Goal: Check status: Check status

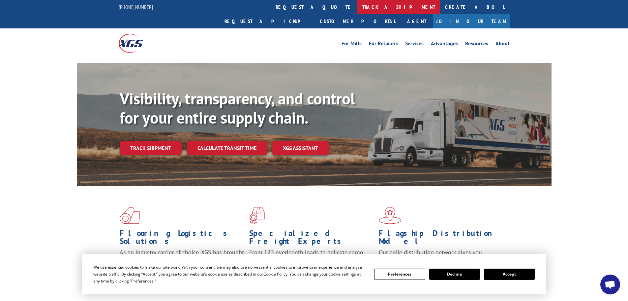
click at [358, 5] on link "track a shipment" at bounding box center [399, 7] width 83 height 14
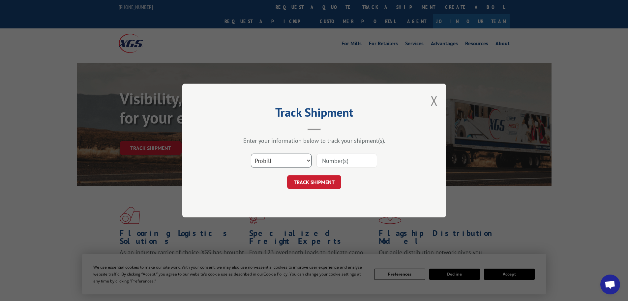
click at [264, 165] on select "Select category... Probill BOL PO" at bounding box center [281, 160] width 61 height 14
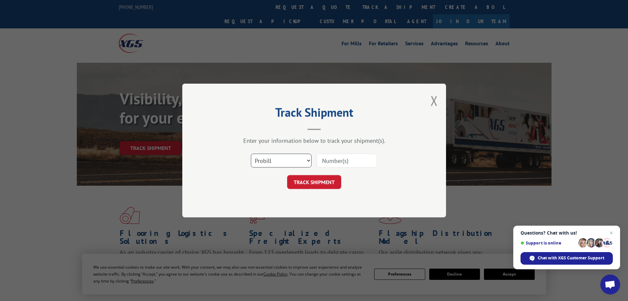
select select "po"
click at [251, 153] on select "Select category... Probill BOL PO" at bounding box center [281, 160] width 61 height 14
paste input "12537245"
type input "12537245"
click at [300, 183] on button "TRACK SHIPMENT" at bounding box center [314, 182] width 54 height 14
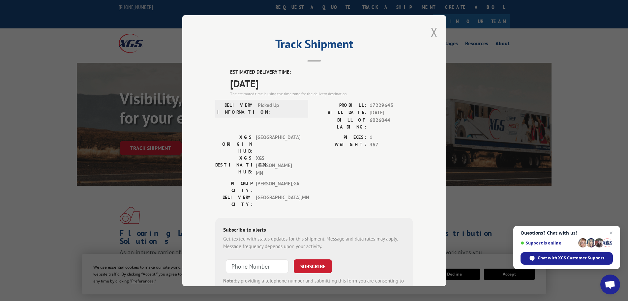
click at [431, 33] on button "Close modal" at bounding box center [434, 31] width 7 height 17
